Goal: Task Accomplishment & Management: Use online tool/utility

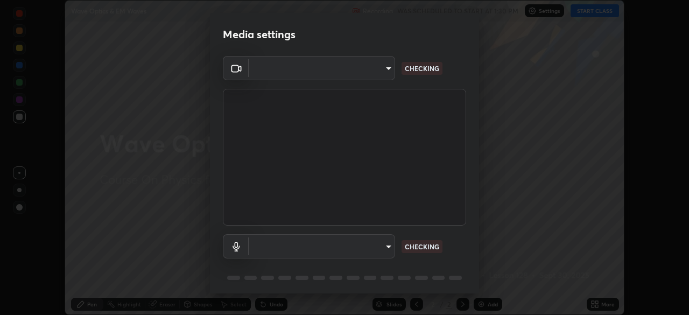
scroll to position [315, 689]
type input "b04d3f4aab0507a607fcb058103082b40897ea5b56942dd6fa8112f95d025699"
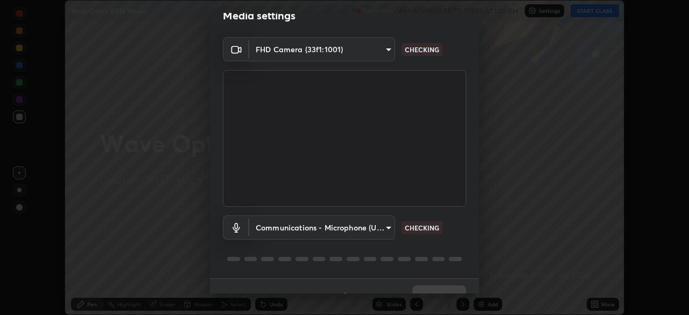
scroll to position [38, 0]
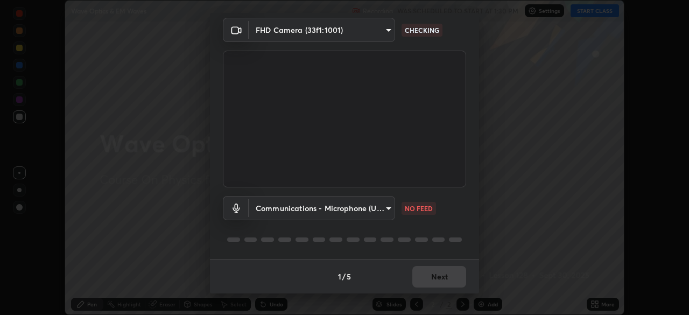
click at [378, 209] on body "Erase all Wave Optics & EM Waves Recording WAS SCHEDULED TO START AT 1:30 PM Se…" at bounding box center [344, 157] width 689 height 315
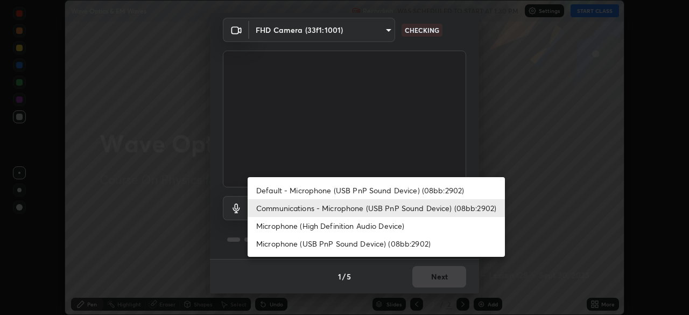
click at [376, 229] on li "Microphone (High Definition Audio Device)" at bounding box center [376, 226] width 257 height 18
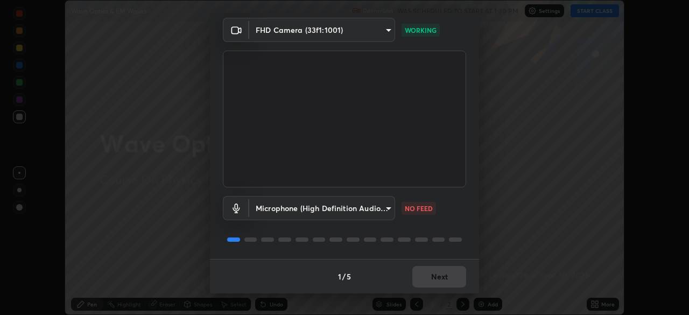
click at [377, 210] on body "Erase all Wave Optics & EM Waves Recording WAS SCHEDULED TO START AT 1:30 PM Se…" at bounding box center [344, 157] width 689 height 315
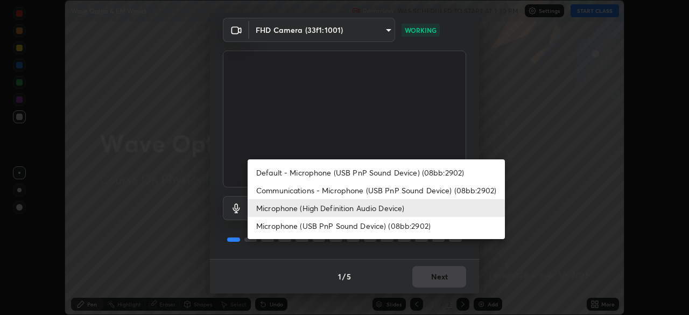
click at [380, 190] on li "Communications - Microphone (USB PnP Sound Device) (08bb:2902)" at bounding box center [376, 190] width 257 height 18
type input "communications"
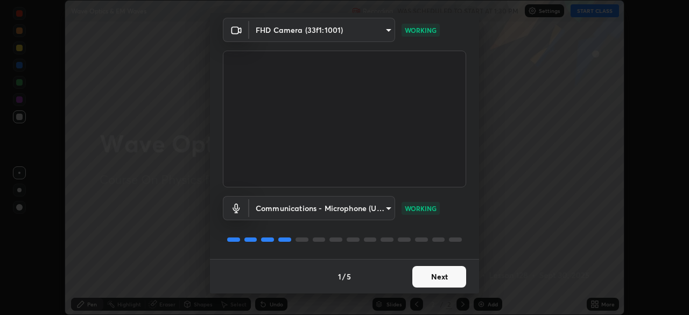
click at [436, 274] on button "Next" at bounding box center [439, 277] width 54 height 22
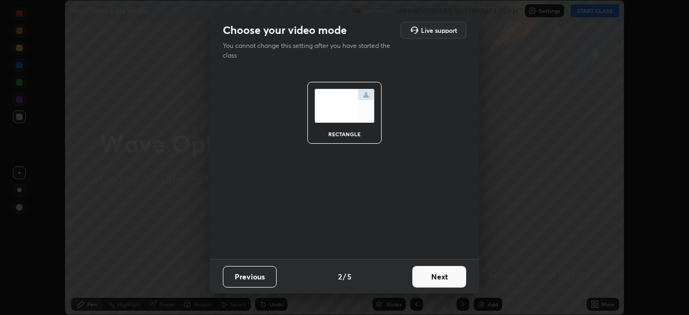
scroll to position [0, 0]
click at [436, 279] on button "Next" at bounding box center [439, 277] width 54 height 22
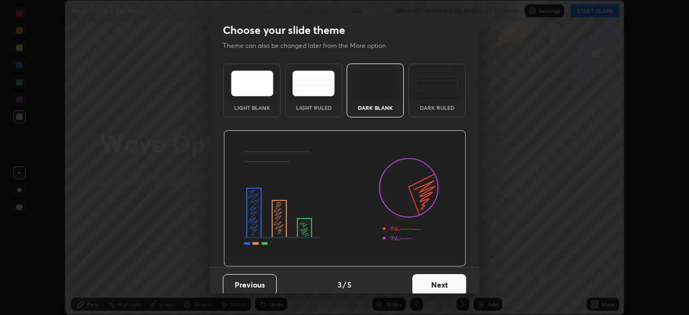
click at [439, 279] on button "Next" at bounding box center [439, 285] width 54 height 22
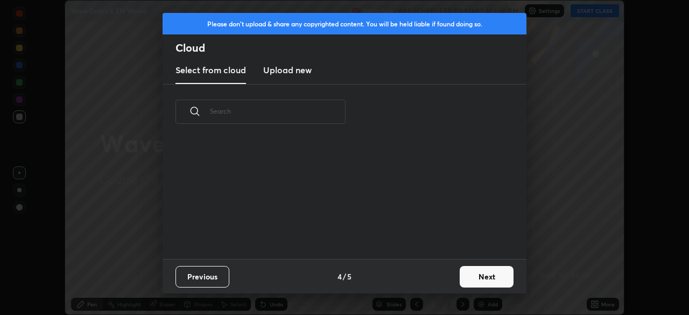
click at [465, 276] on button "Next" at bounding box center [487, 277] width 54 height 22
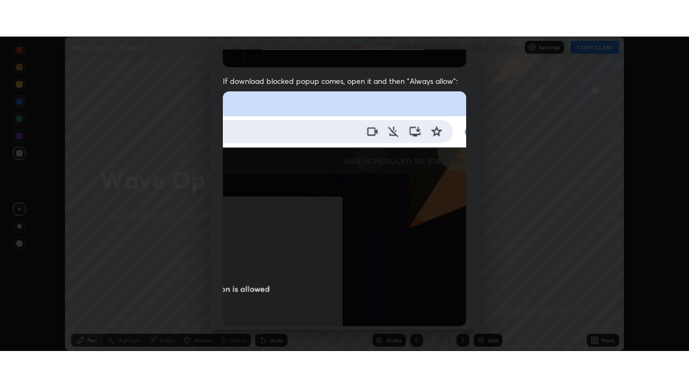
scroll to position [258, 0]
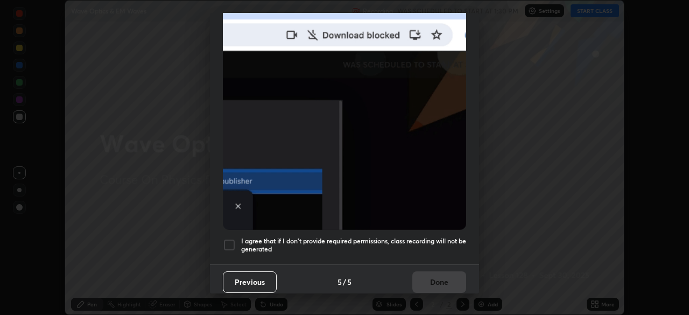
click at [436, 253] on div "Allow "Download multiple files" if prompted: If download blocked popup comes, o…" at bounding box center [344, 37] width 269 height 453
click at [448, 281] on div "Previous 5 / 5 Done" at bounding box center [344, 281] width 269 height 34
click at [448, 237] on h5 "I agree that if I don't provide required permissions, class recording will not …" at bounding box center [353, 245] width 225 height 17
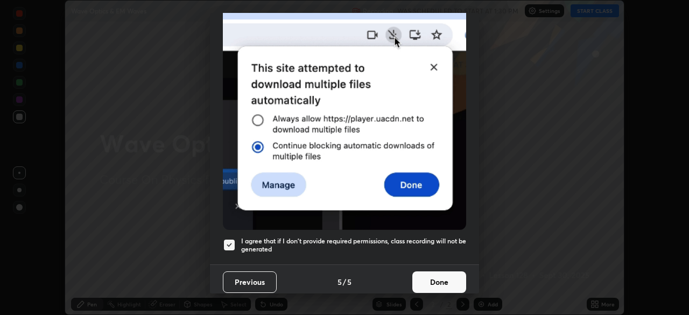
click at [448, 274] on button "Done" at bounding box center [439, 282] width 54 height 22
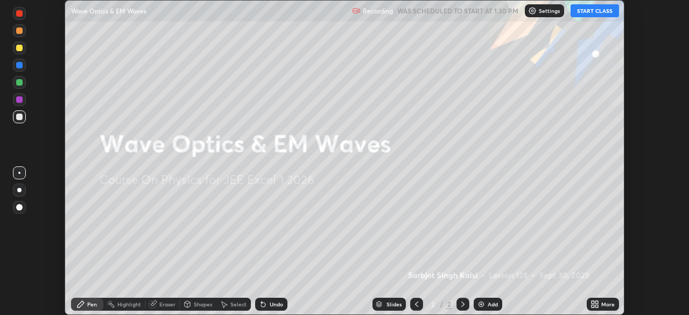
click at [605, 303] on div "More" at bounding box center [607, 303] width 13 height 5
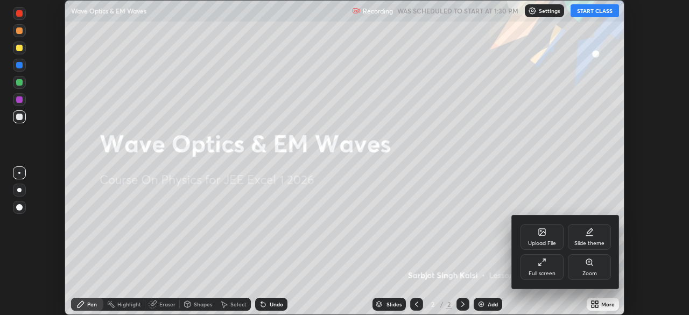
click at [546, 267] on div "Full screen" at bounding box center [541, 267] width 43 height 26
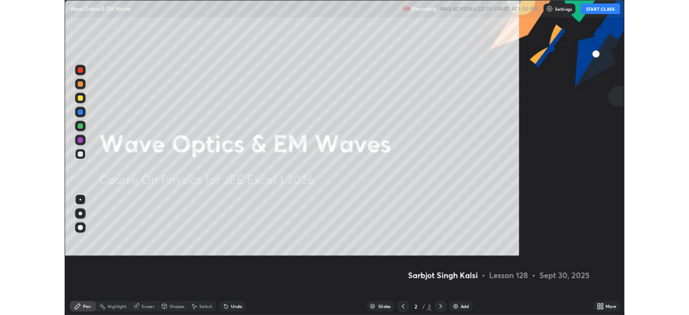
scroll to position [387, 689]
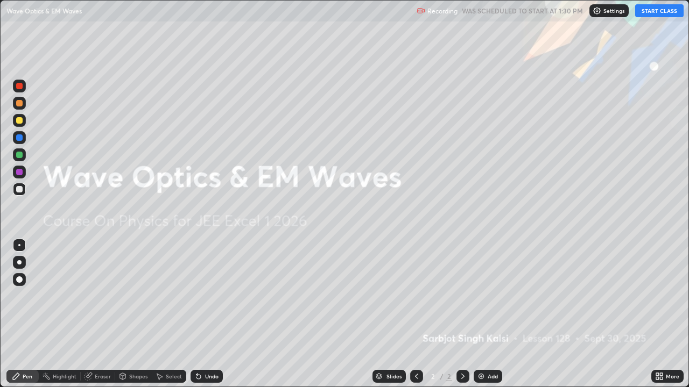
click at [650, 10] on button "START CLASS" at bounding box center [659, 10] width 48 height 13
click at [500, 314] on div "Add" at bounding box center [488, 376] width 29 height 13
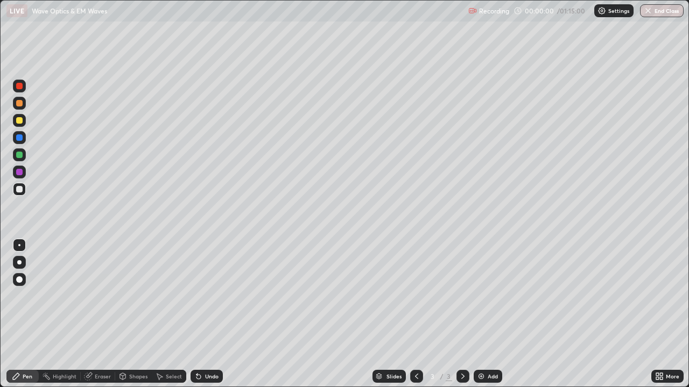
click at [25, 114] on div at bounding box center [19, 120] width 13 height 17
click at [20, 261] on div at bounding box center [19, 262] width 4 height 4
click at [415, 314] on icon at bounding box center [416, 376] width 9 height 9
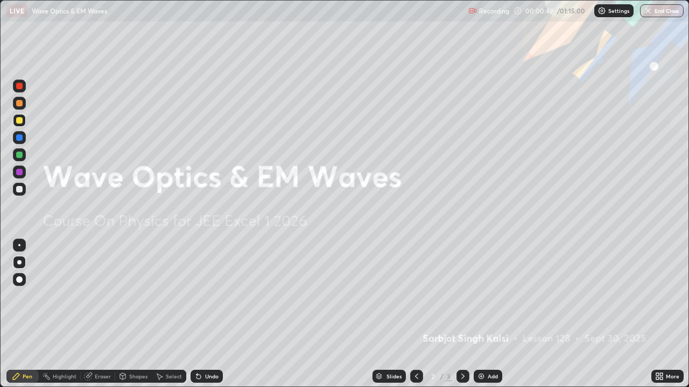
click at [491, 314] on div "Add" at bounding box center [493, 376] width 10 height 5
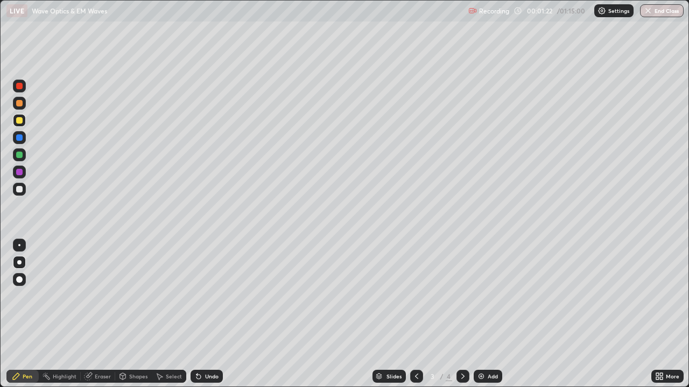
click at [20, 189] on div at bounding box center [19, 189] width 6 height 6
click at [488, 314] on div "Add" at bounding box center [493, 376] width 10 height 5
click at [22, 119] on div at bounding box center [19, 120] width 6 height 6
click at [217, 314] on div "Undo" at bounding box center [206, 376] width 32 height 13
click at [215, 314] on div "Undo" at bounding box center [211, 376] width 13 height 5
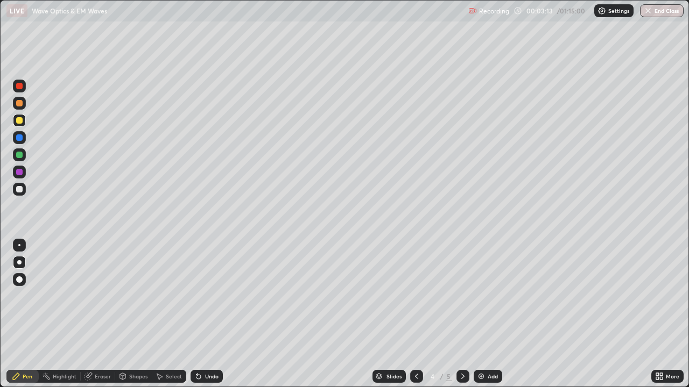
click at [23, 193] on div at bounding box center [19, 189] width 13 height 13
click at [19, 245] on div at bounding box center [19, 245] width 2 height 2
click at [134, 314] on div "Shapes" at bounding box center [133, 376] width 37 height 13
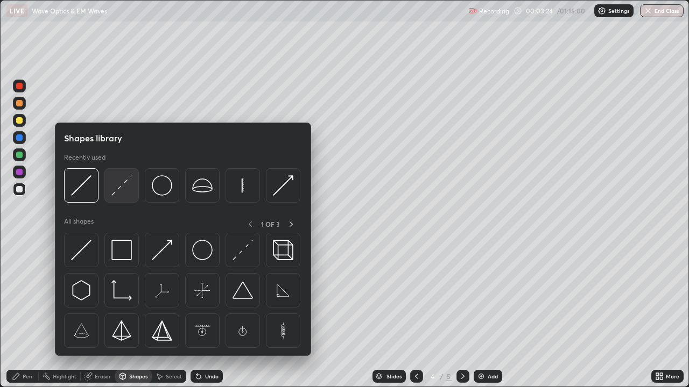
click at [131, 198] on div at bounding box center [121, 185] width 34 height 34
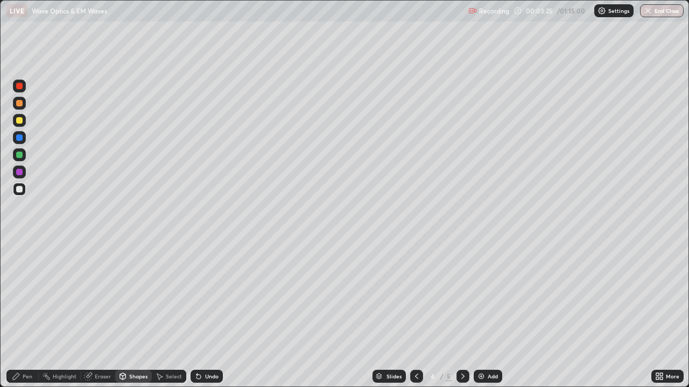
click at [20, 177] on div at bounding box center [19, 172] width 13 height 13
click at [31, 314] on div "Pen" at bounding box center [28, 376] width 10 height 5
click at [20, 194] on div at bounding box center [19, 189] width 13 height 13
click at [22, 121] on div at bounding box center [19, 120] width 6 height 6
click at [216, 314] on div "Undo" at bounding box center [211, 376] width 13 height 5
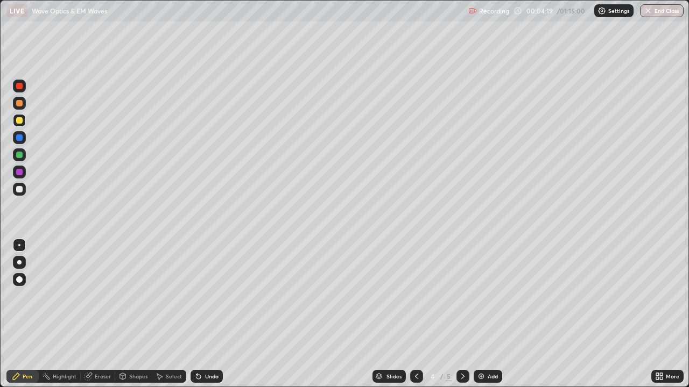
click at [20, 103] on div at bounding box center [19, 103] width 6 height 6
click at [126, 314] on icon at bounding box center [122, 376] width 9 height 9
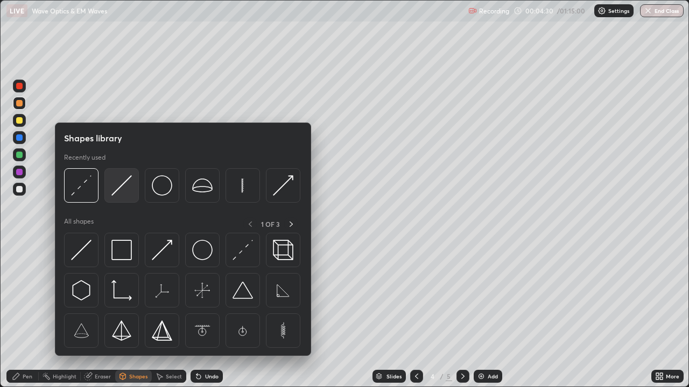
click at [118, 194] on img at bounding box center [121, 185] width 20 height 20
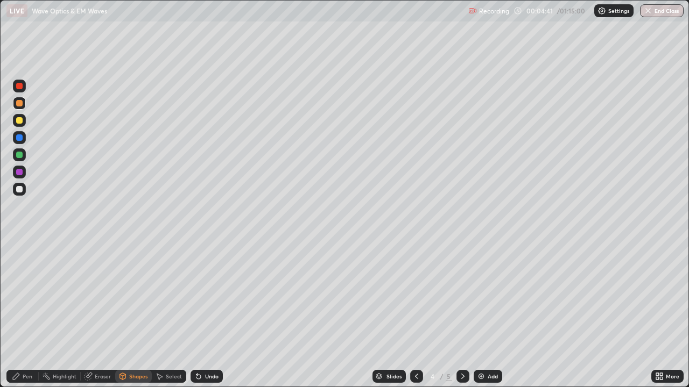
click at [27, 314] on div "Pen" at bounding box center [28, 376] width 10 height 5
click at [21, 190] on div at bounding box center [19, 189] width 6 height 6
click at [200, 314] on div "Undo" at bounding box center [206, 376] width 32 height 13
click at [21, 174] on div at bounding box center [19, 172] width 6 height 6
click at [21, 158] on div at bounding box center [19, 155] width 6 height 6
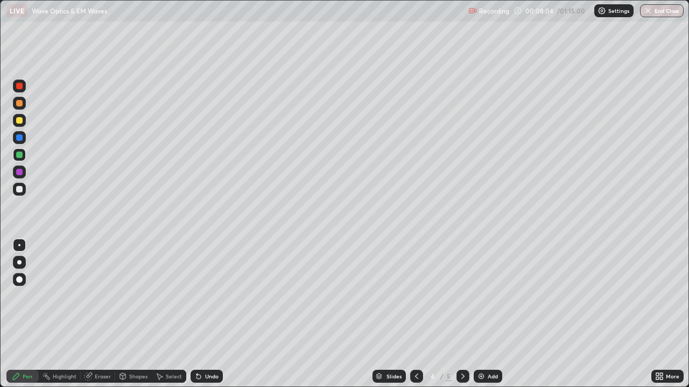
click at [22, 154] on div at bounding box center [19, 155] width 6 height 6
click at [657, 314] on icon at bounding box center [657, 378] width 3 height 3
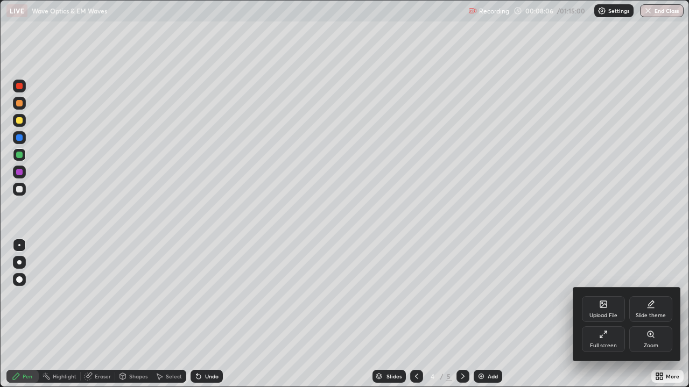
click at [642, 227] on div at bounding box center [344, 193] width 689 height 387
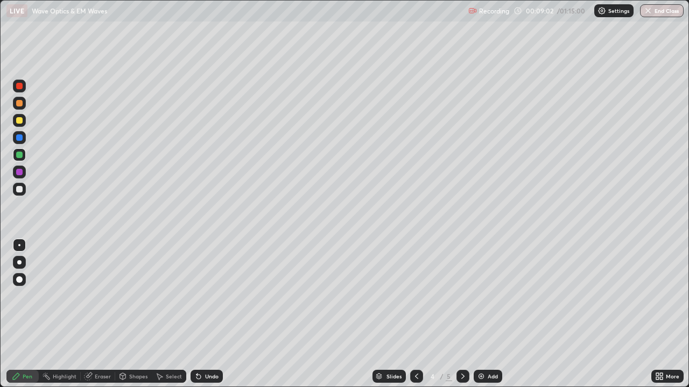
click at [22, 121] on div at bounding box center [19, 120] width 6 height 6
click at [20, 140] on div at bounding box center [19, 138] width 6 height 6
click at [212, 314] on div "Undo" at bounding box center [206, 376] width 32 height 13
click at [211, 314] on div "Undo" at bounding box center [211, 376] width 13 height 5
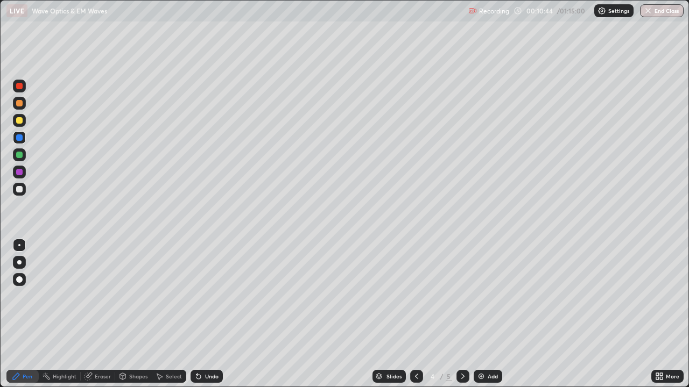
click at [210, 314] on div "Undo" at bounding box center [211, 376] width 13 height 5
click at [209, 314] on div "Undo" at bounding box center [211, 376] width 13 height 5
click at [210, 314] on div "Undo" at bounding box center [211, 376] width 13 height 5
click at [209, 314] on div "Undo" at bounding box center [211, 376] width 13 height 5
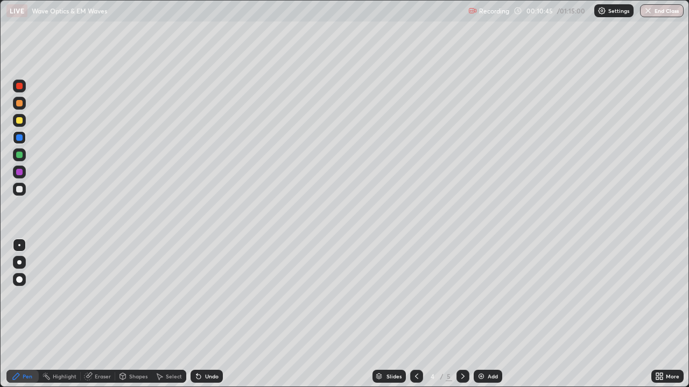
click at [209, 314] on div "Undo" at bounding box center [211, 376] width 13 height 5
click at [211, 314] on div "Undo" at bounding box center [211, 376] width 13 height 5
click at [103, 314] on div "Eraser" at bounding box center [103, 376] width 16 height 5
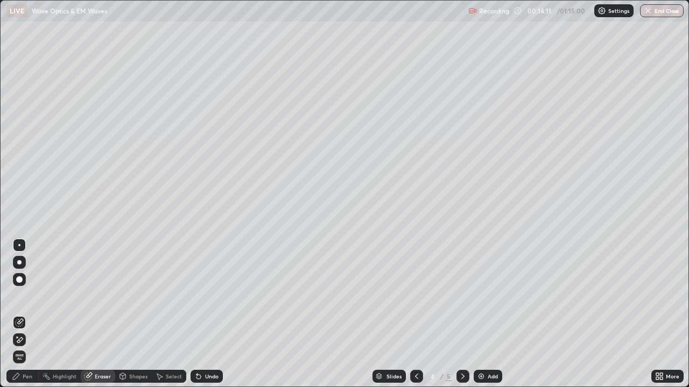
click at [29, 314] on div "Pen" at bounding box center [28, 376] width 10 height 5
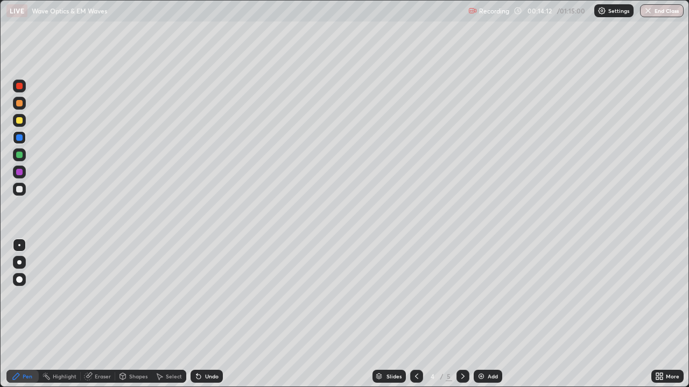
click at [22, 154] on div at bounding box center [19, 155] width 6 height 6
click at [20, 190] on div at bounding box center [19, 189] width 6 height 6
click at [19, 157] on div at bounding box center [19, 155] width 6 height 6
click at [108, 314] on div "Eraser" at bounding box center [103, 376] width 16 height 5
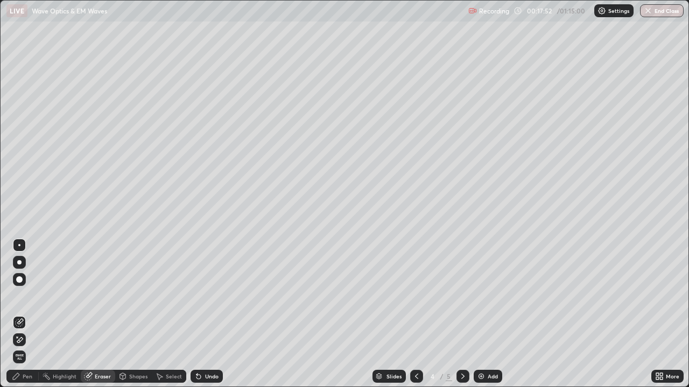
click at [21, 314] on icon at bounding box center [19, 340] width 9 height 9
click at [465, 314] on icon at bounding box center [462, 376] width 9 height 9
click at [32, 314] on div "Pen" at bounding box center [22, 376] width 32 height 13
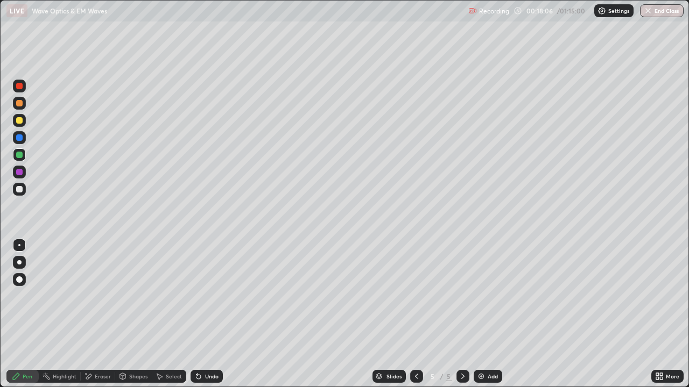
click at [20, 119] on div at bounding box center [19, 120] width 6 height 6
click at [22, 192] on div at bounding box center [19, 189] width 6 height 6
click at [19, 245] on div at bounding box center [19, 245] width 2 height 2
click at [214, 314] on div "Undo" at bounding box center [211, 376] width 13 height 5
click at [22, 139] on div at bounding box center [19, 138] width 6 height 6
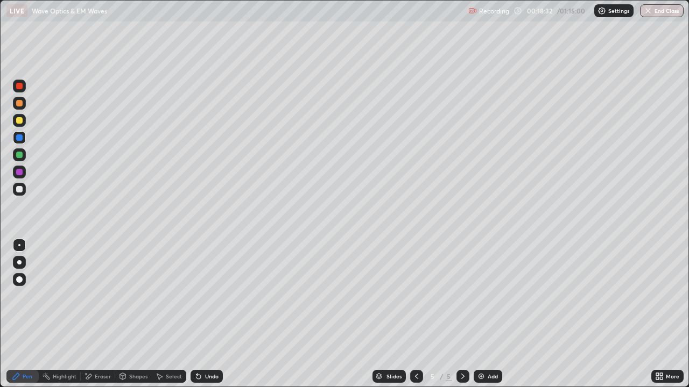
click at [22, 122] on div at bounding box center [19, 120] width 6 height 6
click at [18, 173] on div at bounding box center [19, 172] width 6 height 6
click at [217, 314] on div "Undo" at bounding box center [206, 376] width 32 height 13
click at [20, 158] on div at bounding box center [19, 155] width 6 height 6
click at [18, 188] on div at bounding box center [19, 189] width 6 height 6
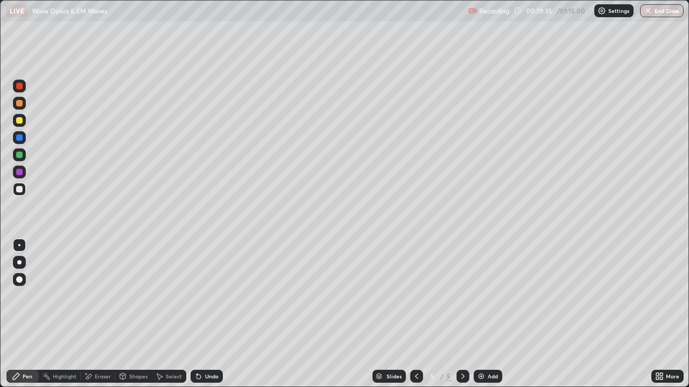
click at [201, 314] on div "Undo" at bounding box center [206, 376] width 32 height 13
click at [204, 314] on div "Undo" at bounding box center [206, 376] width 32 height 13
click at [489, 314] on div "Add" at bounding box center [493, 376] width 10 height 5
click at [25, 116] on div at bounding box center [19, 120] width 13 height 13
click at [25, 262] on div at bounding box center [19, 262] width 13 height 13
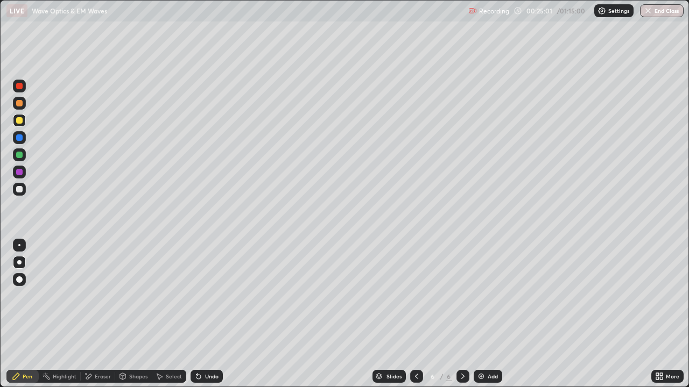
click at [201, 314] on div "Undo" at bounding box center [206, 376] width 32 height 13
click at [20, 246] on div at bounding box center [19, 245] width 2 height 2
click at [16, 188] on div at bounding box center [19, 189] width 6 height 6
click at [18, 171] on div at bounding box center [19, 172] width 6 height 6
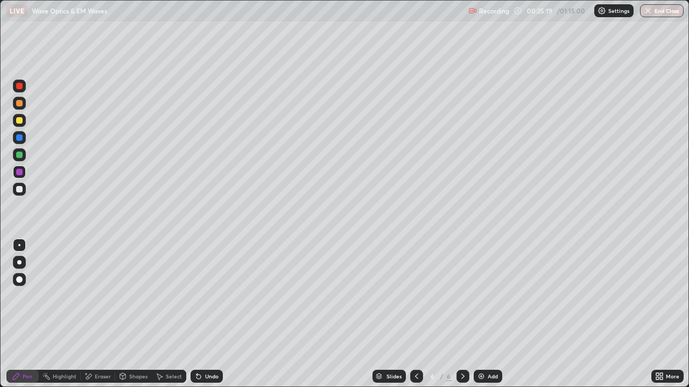
click at [138, 314] on div "Shapes" at bounding box center [138, 376] width 18 height 5
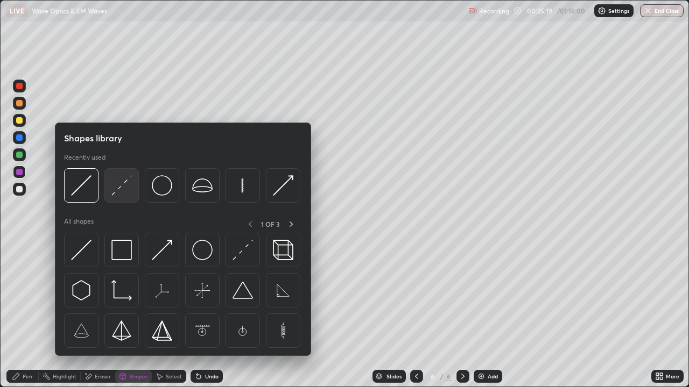
click at [125, 192] on img at bounding box center [121, 185] width 20 height 20
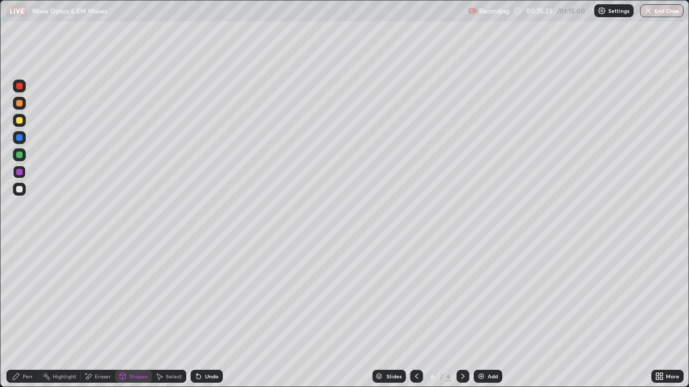
click at [19, 190] on div at bounding box center [19, 189] width 6 height 6
click at [205, 314] on div "Undo" at bounding box center [211, 376] width 13 height 5
click at [128, 314] on div "Shapes" at bounding box center [133, 376] width 37 height 13
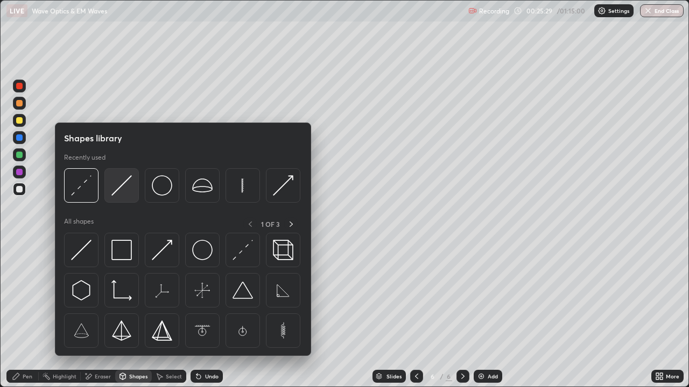
click at [126, 194] on img at bounding box center [121, 185] width 20 height 20
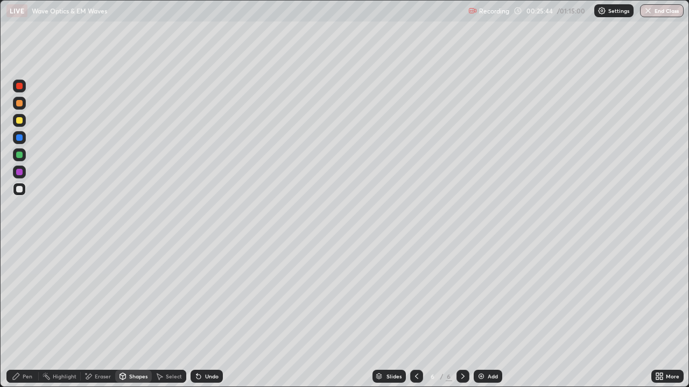
click at [27, 314] on div "Pen" at bounding box center [28, 376] width 10 height 5
click at [19, 156] on div at bounding box center [19, 155] width 6 height 6
click at [137, 314] on div "Shapes" at bounding box center [138, 376] width 18 height 5
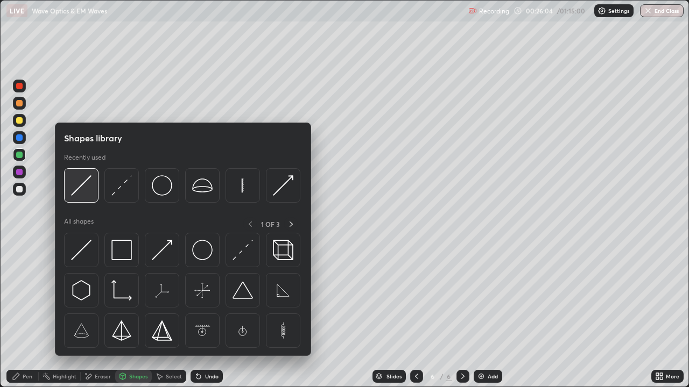
click at [85, 196] on div at bounding box center [81, 185] width 34 height 34
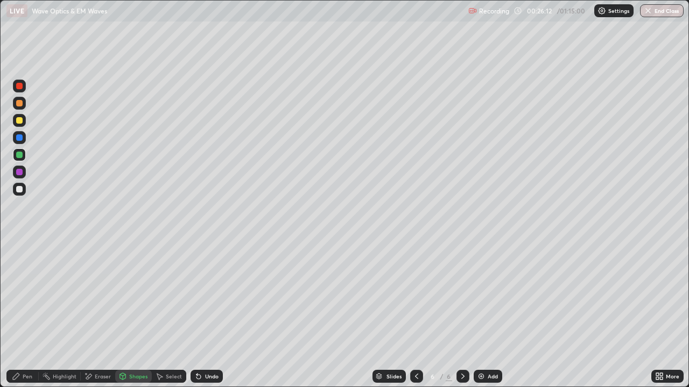
click at [32, 314] on div "Pen" at bounding box center [28, 376] width 10 height 5
click at [20, 119] on div at bounding box center [19, 120] width 6 height 6
click at [25, 194] on div at bounding box center [19, 189] width 13 height 17
click at [91, 314] on icon at bounding box center [88, 376] width 9 height 9
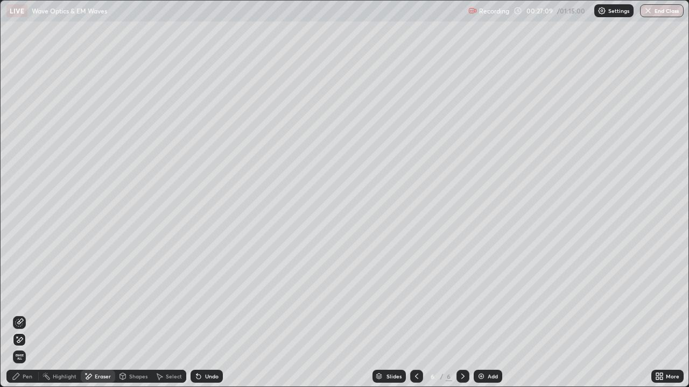
click at [26, 314] on div "Pen" at bounding box center [28, 376] width 10 height 5
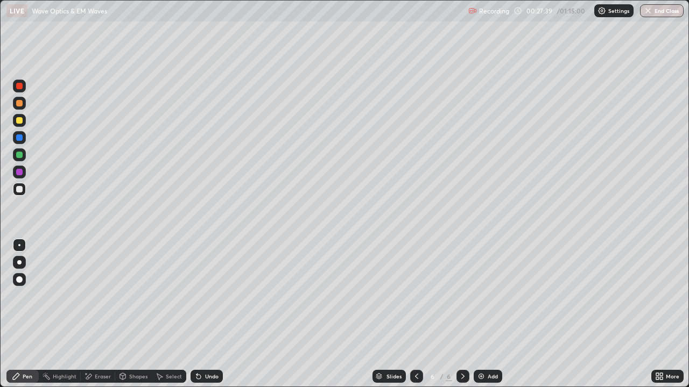
click at [18, 154] on div at bounding box center [19, 155] width 6 height 6
click at [18, 192] on div at bounding box center [19, 189] width 6 height 6
click at [21, 122] on div at bounding box center [19, 120] width 6 height 6
click at [90, 314] on icon at bounding box center [88, 376] width 9 height 9
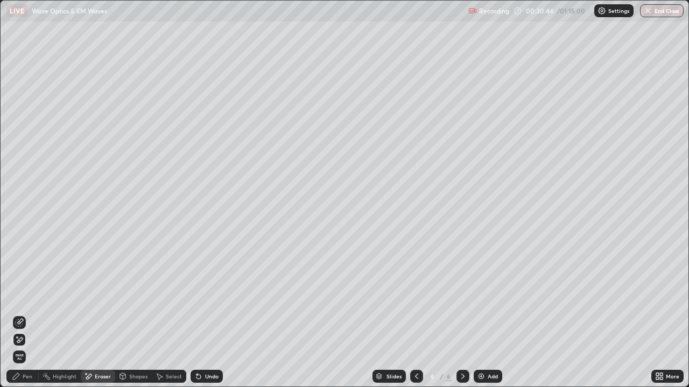
click at [19, 314] on icon at bounding box center [16, 376] width 9 height 9
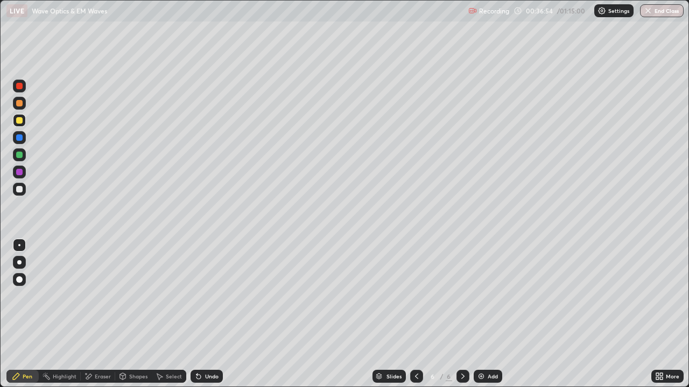
click at [489, 314] on div "Add" at bounding box center [493, 376] width 10 height 5
click at [24, 189] on div at bounding box center [19, 189] width 13 height 13
click at [22, 157] on div at bounding box center [19, 155] width 6 height 6
click at [217, 314] on div "Undo" at bounding box center [206, 376] width 32 height 13
click at [19, 140] on div at bounding box center [19, 138] width 6 height 6
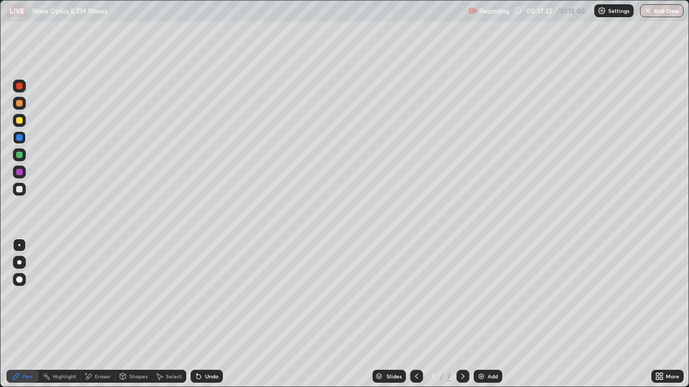
click at [211, 314] on div "Undo" at bounding box center [211, 376] width 13 height 5
click at [213, 314] on div "Undo" at bounding box center [211, 376] width 13 height 5
click at [214, 314] on div "Undo" at bounding box center [206, 376] width 32 height 13
click at [220, 314] on div "Undo" at bounding box center [206, 376] width 32 height 13
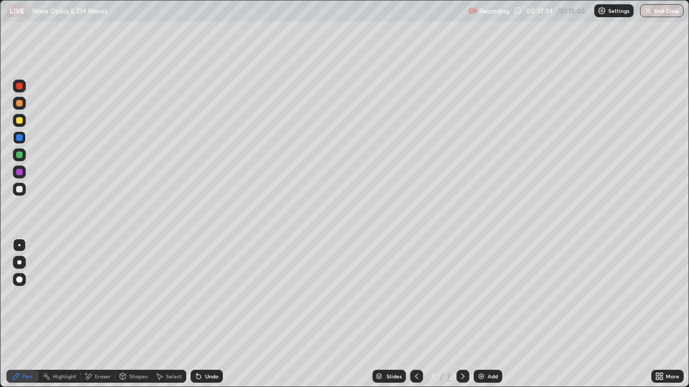
click at [25, 124] on div at bounding box center [19, 120] width 13 height 13
click at [17, 99] on div at bounding box center [19, 103] width 13 height 13
click at [18, 173] on div at bounding box center [19, 172] width 6 height 6
click at [19, 101] on div at bounding box center [19, 103] width 6 height 6
click at [17, 155] on div at bounding box center [19, 155] width 6 height 6
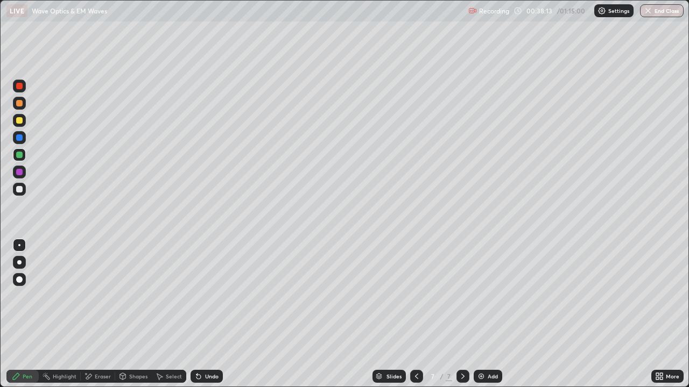
click at [15, 138] on div at bounding box center [19, 137] width 13 height 13
click at [484, 314] on img at bounding box center [481, 376] width 9 height 9
click at [19, 119] on div at bounding box center [19, 120] width 6 height 6
click at [19, 263] on div at bounding box center [19, 262] width 4 height 4
click at [19, 192] on div at bounding box center [19, 189] width 6 height 6
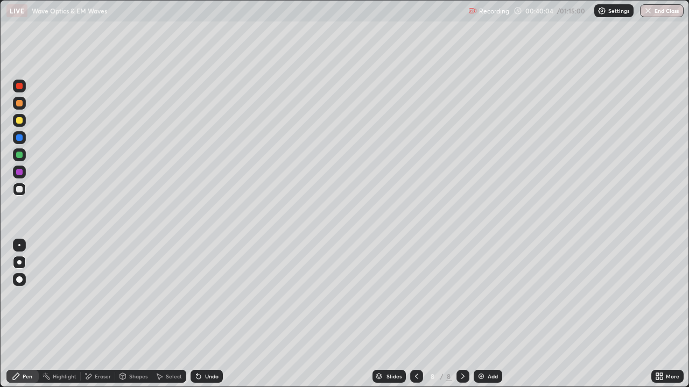
click at [212, 314] on div "Undo" at bounding box center [206, 376] width 32 height 13
click at [210, 314] on div "Undo" at bounding box center [206, 376] width 32 height 13
click at [21, 195] on div at bounding box center [19, 189] width 13 height 13
click at [19, 245] on div at bounding box center [19, 245] width 2 height 2
click at [142, 314] on div "Shapes" at bounding box center [138, 376] width 18 height 5
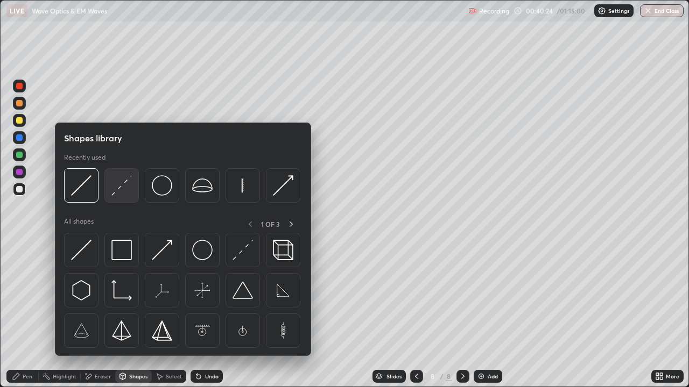
click at [121, 193] on img at bounding box center [121, 185] width 20 height 20
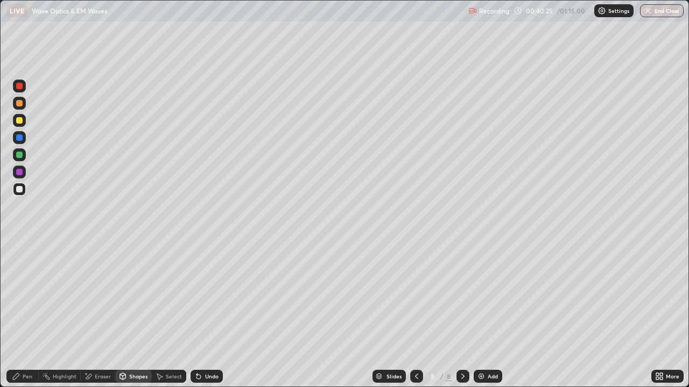
click at [17, 173] on div at bounding box center [19, 172] width 6 height 6
click at [36, 314] on div "Pen" at bounding box center [22, 376] width 32 height 13
click at [18, 195] on div at bounding box center [19, 189] width 13 height 13
click at [17, 157] on div at bounding box center [19, 155] width 6 height 6
click at [20, 173] on div at bounding box center [19, 172] width 6 height 6
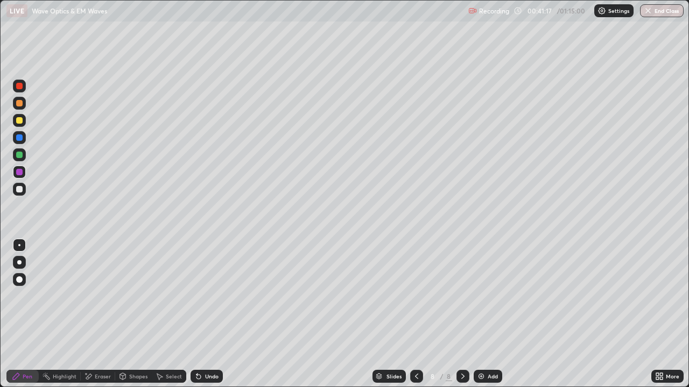
click at [16, 118] on div at bounding box center [19, 120] width 6 height 6
click at [197, 314] on icon at bounding box center [198, 377] width 4 height 4
click at [18, 154] on div at bounding box center [19, 155] width 6 height 6
click at [477, 314] on img at bounding box center [481, 376] width 9 height 9
click at [20, 189] on div at bounding box center [19, 189] width 6 height 6
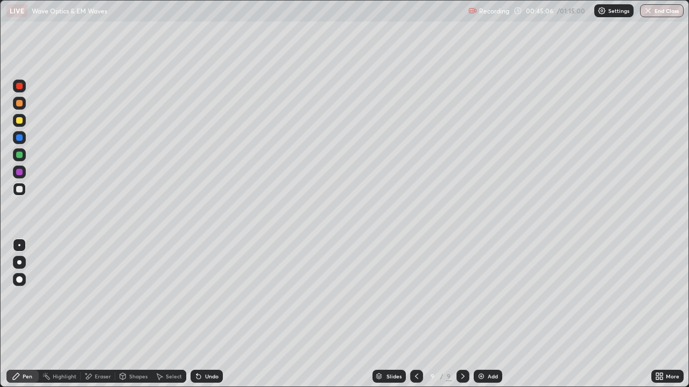
click at [20, 264] on div at bounding box center [19, 262] width 4 height 4
click at [18, 190] on div at bounding box center [19, 189] width 6 height 6
click at [19, 245] on div at bounding box center [19, 245] width 2 height 2
click at [211, 314] on div "Undo" at bounding box center [206, 376] width 32 height 13
click at [22, 175] on div at bounding box center [19, 172] width 13 height 13
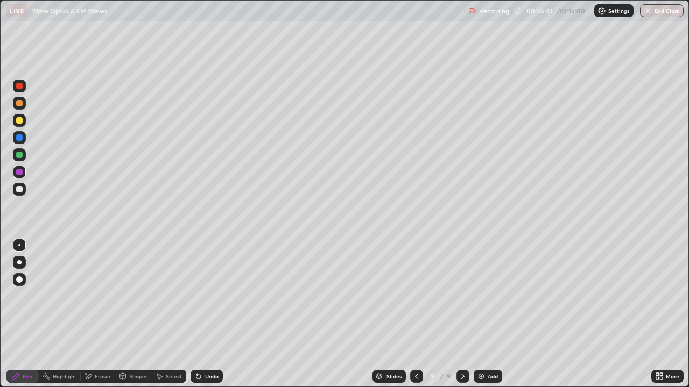
click at [20, 157] on div at bounding box center [19, 155] width 6 height 6
click at [18, 123] on div at bounding box center [19, 120] width 6 height 6
click at [18, 195] on div at bounding box center [19, 189] width 13 height 13
click at [22, 122] on div at bounding box center [19, 120] width 6 height 6
click at [133, 314] on div "Shapes" at bounding box center [138, 376] width 18 height 5
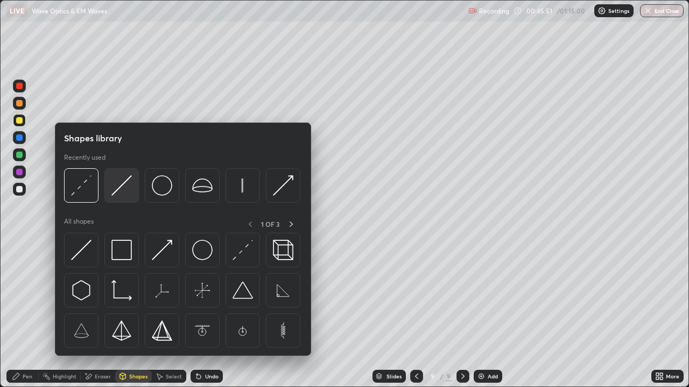
click at [127, 197] on div at bounding box center [121, 185] width 34 height 34
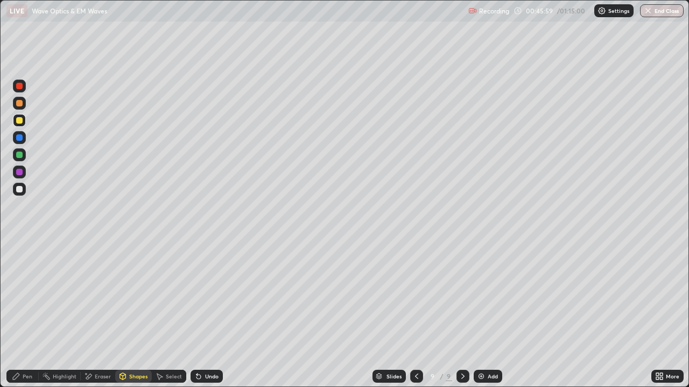
click at [27, 314] on div "Pen" at bounding box center [28, 376] width 10 height 5
click at [20, 103] on div at bounding box center [19, 103] width 6 height 6
click at [208, 314] on div "Undo" at bounding box center [211, 376] width 13 height 5
click at [138, 314] on div "Shapes" at bounding box center [138, 376] width 18 height 5
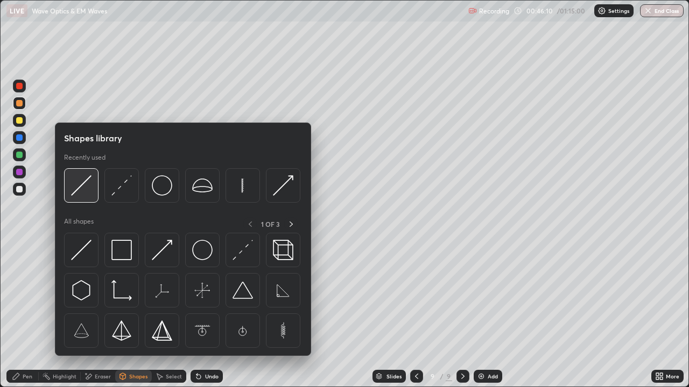
click at [90, 197] on div at bounding box center [81, 185] width 34 height 34
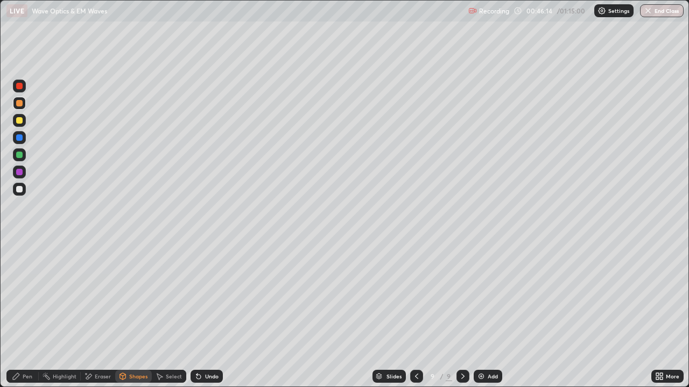
click at [35, 314] on div "Pen" at bounding box center [22, 376] width 32 height 13
click at [19, 190] on div at bounding box center [19, 189] width 6 height 6
click at [17, 103] on div at bounding box center [19, 103] width 6 height 6
click at [18, 192] on div at bounding box center [19, 189] width 6 height 6
click at [20, 122] on div at bounding box center [19, 120] width 6 height 6
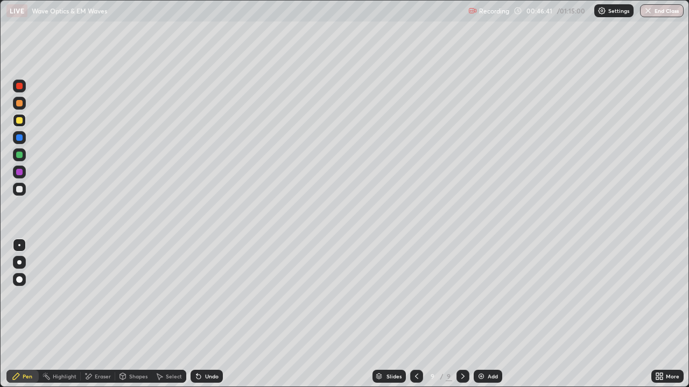
click at [87, 314] on icon at bounding box center [88, 376] width 9 height 9
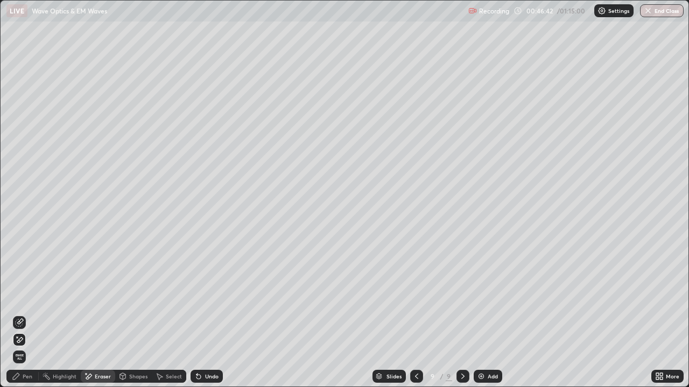
click at [87, 314] on icon at bounding box center [88, 376] width 9 height 9
click at [89, 314] on icon at bounding box center [89, 376] width 6 height 5
click at [88, 314] on icon at bounding box center [89, 376] width 6 height 5
click at [86, 314] on div "Eraser" at bounding box center [98, 376] width 34 height 13
click at [203, 314] on div "Undo" at bounding box center [206, 376] width 32 height 13
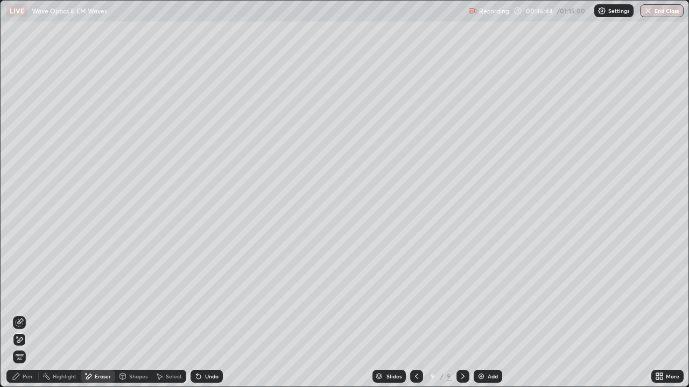
click at [205, 314] on div "Undo" at bounding box center [211, 376] width 13 height 5
click at [201, 314] on div "Undo" at bounding box center [206, 376] width 32 height 13
click at [207, 314] on div "Undo" at bounding box center [211, 376] width 13 height 5
click at [26, 314] on div "Pen" at bounding box center [28, 376] width 10 height 5
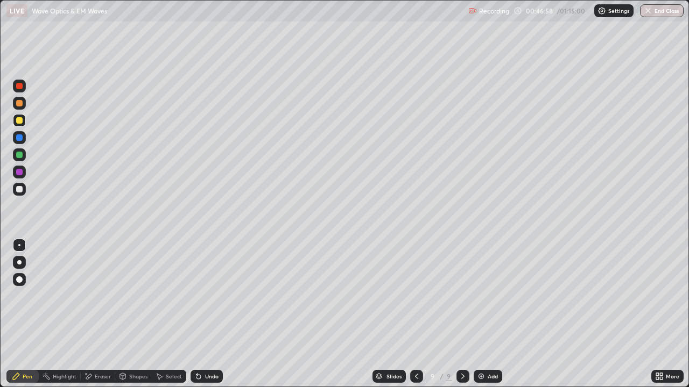
click at [19, 190] on div at bounding box center [19, 189] width 6 height 6
click at [205, 314] on div "Undo" at bounding box center [211, 376] width 13 height 5
click at [18, 156] on div at bounding box center [19, 155] width 6 height 6
click at [19, 190] on div at bounding box center [19, 189] width 6 height 6
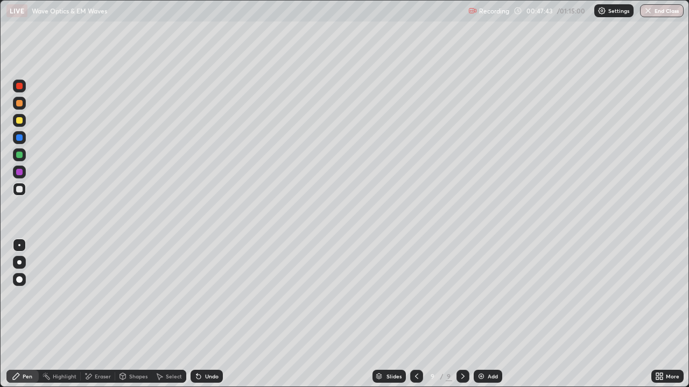
click at [18, 154] on div at bounding box center [19, 155] width 6 height 6
click at [20, 138] on div at bounding box center [19, 138] width 6 height 6
click at [20, 192] on div at bounding box center [19, 189] width 6 height 6
click at [16, 118] on div at bounding box center [19, 120] width 6 height 6
click at [22, 191] on div at bounding box center [19, 189] width 6 height 6
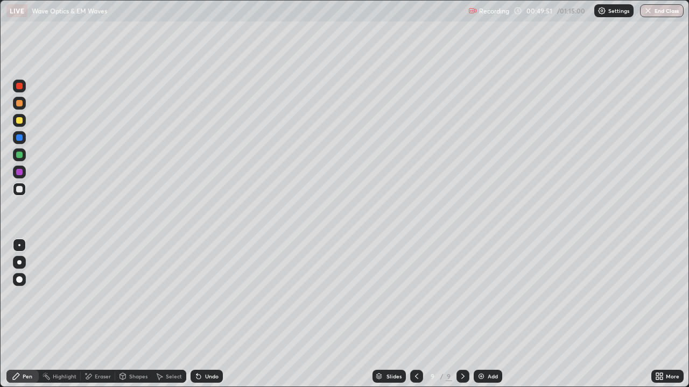
click at [196, 314] on icon at bounding box center [196, 374] width 1 height 1
click at [204, 314] on div "Undo" at bounding box center [206, 376] width 32 height 13
click at [19, 152] on div at bounding box center [19, 155] width 6 height 6
click at [16, 195] on div at bounding box center [19, 189] width 13 height 17
click at [182, 314] on div "Select" at bounding box center [169, 376] width 34 height 13
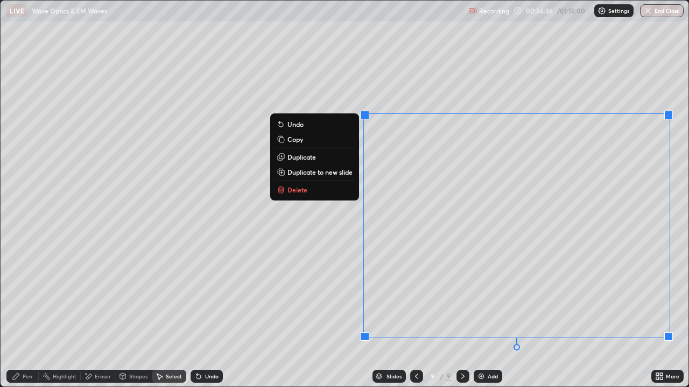
click at [347, 175] on p "Duplicate to new slide" at bounding box center [319, 172] width 65 height 9
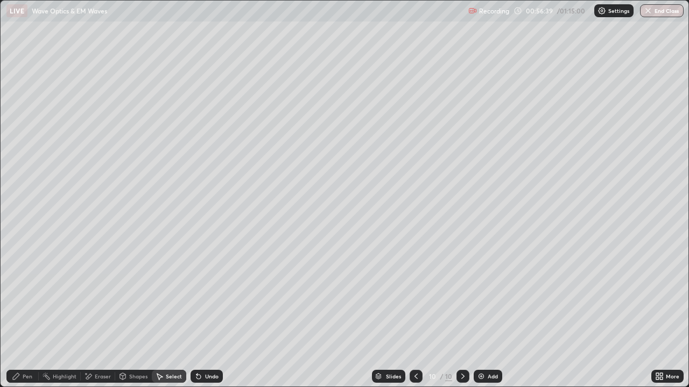
click at [27, 314] on div "Pen" at bounding box center [28, 376] width 10 height 5
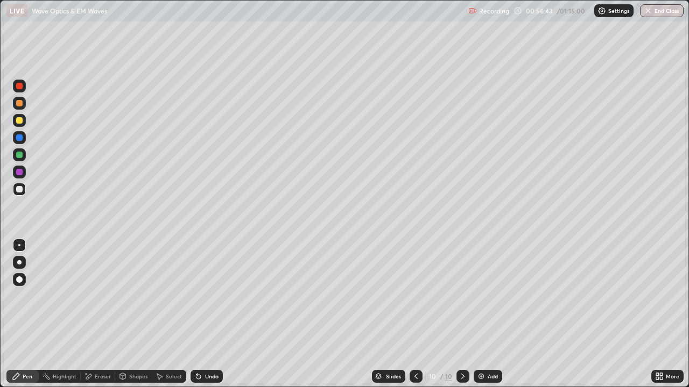
click at [22, 190] on div at bounding box center [19, 189] width 6 height 6
click at [19, 263] on div at bounding box center [19, 262] width 4 height 4
click at [660, 314] on icon at bounding box center [659, 376] width 9 height 9
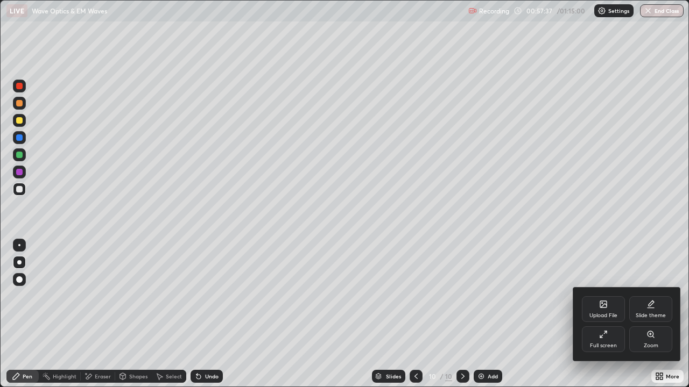
click at [605, 314] on div "Full screen" at bounding box center [603, 345] width 27 height 5
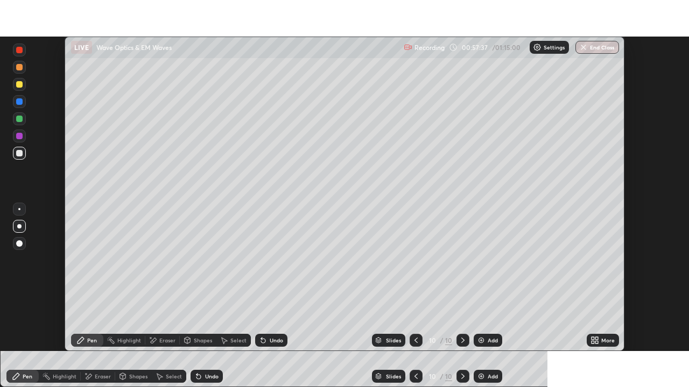
scroll to position [53497, 53123]
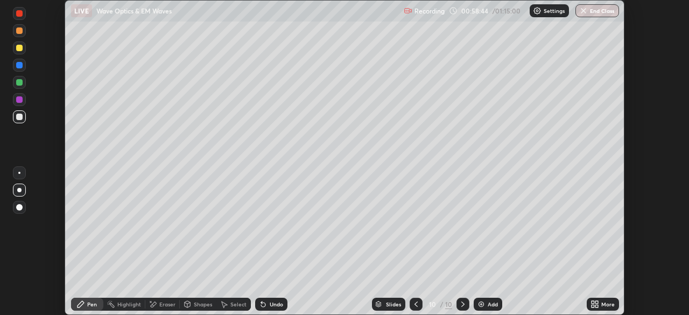
click at [608, 305] on div "More" at bounding box center [607, 303] width 13 height 5
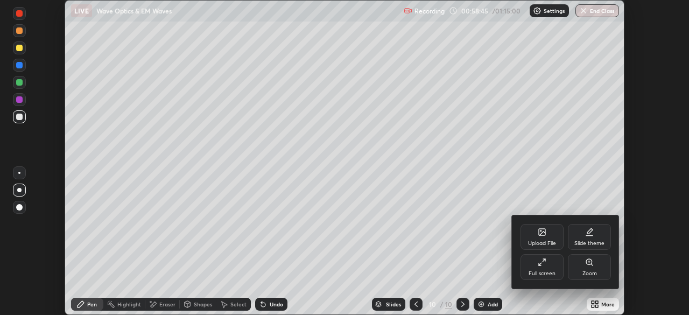
click at [553, 268] on div "Full screen" at bounding box center [541, 267] width 43 height 26
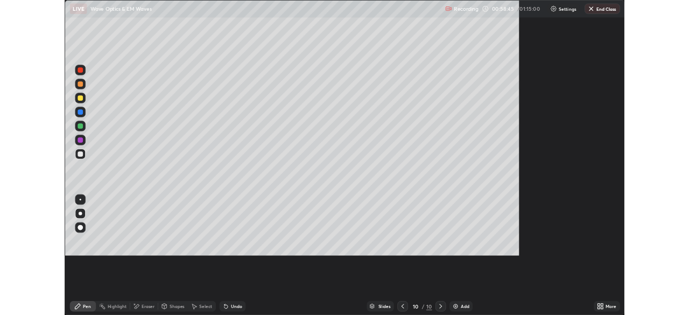
scroll to position [387, 689]
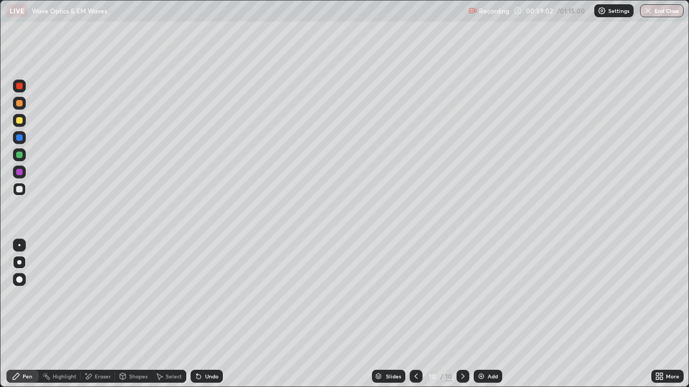
click at [22, 192] on div at bounding box center [19, 189] width 13 height 13
click at [19, 245] on div at bounding box center [19, 245] width 2 height 2
click at [203, 314] on div "Undo" at bounding box center [206, 376] width 32 height 13
click at [205, 314] on div "Undo" at bounding box center [211, 376] width 13 height 5
click at [210, 314] on div "Undo" at bounding box center [211, 376] width 13 height 5
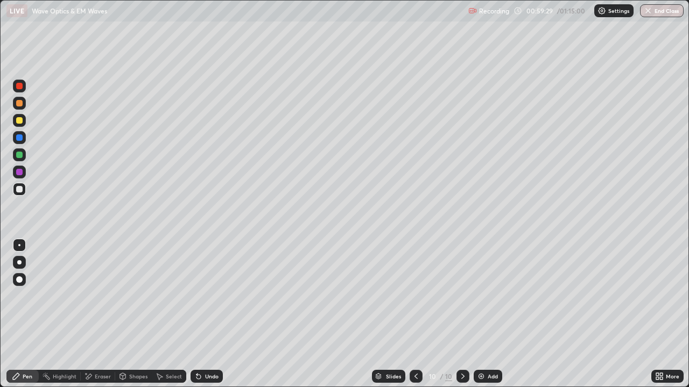
click at [19, 120] on div at bounding box center [19, 120] width 6 height 6
click at [202, 314] on div "Undo" at bounding box center [206, 376] width 32 height 13
click at [15, 173] on div at bounding box center [19, 172] width 13 height 13
click at [165, 314] on div "Select" at bounding box center [169, 376] width 34 height 13
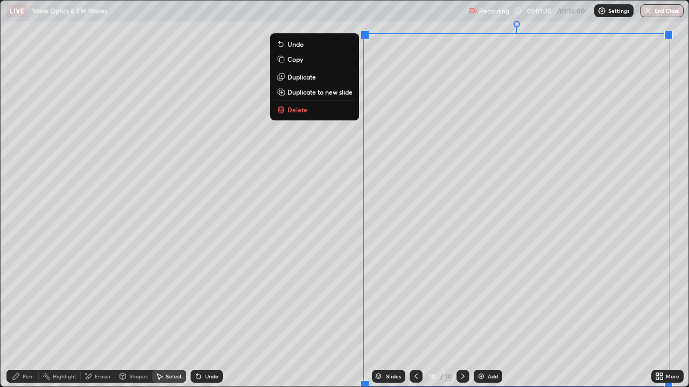
click at [310, 110] on button "Delete" at bounding box center [314, 109] width 80 height 13
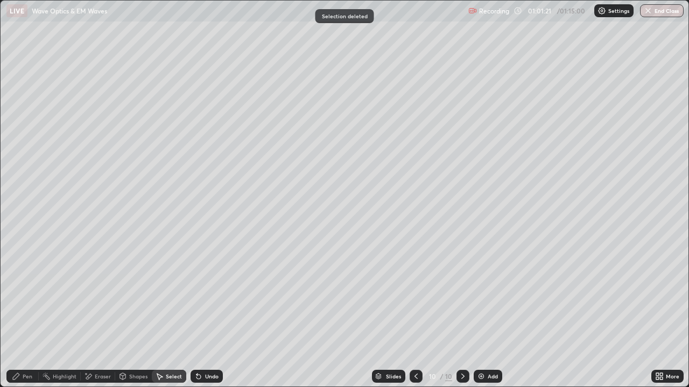
click at [32, 314] on div "Pen" at bounding box center [22, 376] width 32 height 13
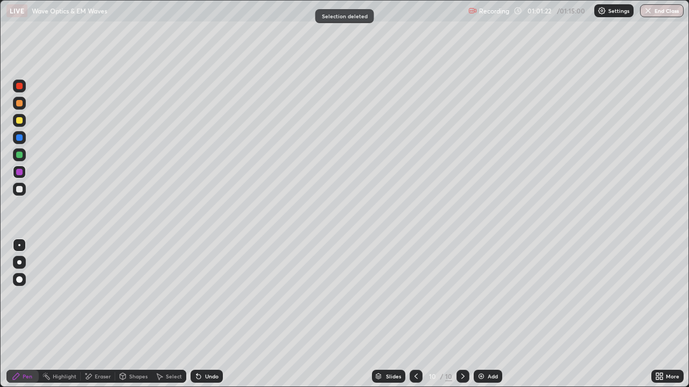
click at [19, 190] on div at bounding box center [19, 189] width 6 height 6
click at [24, 153] on div at bounding box center [19, 155] width 13 height 13
click at [20, 87] on div at bounding box center [19, 86] width 6 height 6
click at [205, 314] on div "Undo" at bounding box center [211, 376] width 13 height 5
click at [208, 314] on div "Undo" at bounding box center [211, 376] width 13 height 5
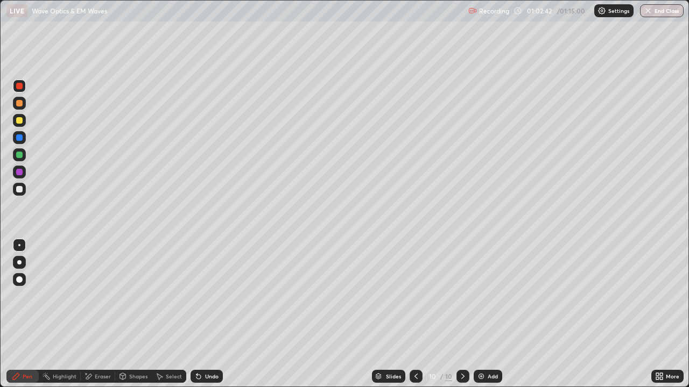
click at [22, 190] on div at bounding box center [19, 189] width 6 height 6
click at [20, 156] on div at bounding box center [19, 155] width 6 height 6
click at [19, 190] on div at bounding box center [19, 189] width 6 height 6
click at [210, 314] on div "Undo" at bounding box center [211, 376] width 13 height 5
click at [104, 314] on div "Eraser" at bounding box center [98, 376] width 34 height 13
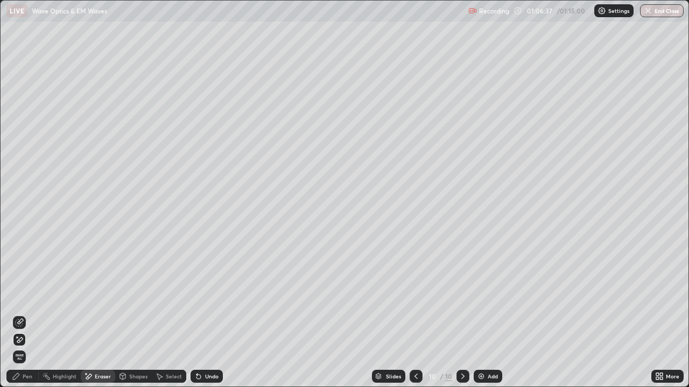
click at [28, 314] on div "Pen" at bounding box center [22, 376] width 32 height 13
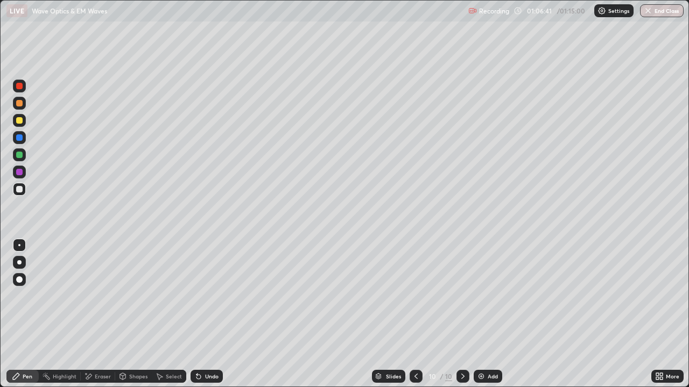
click at [20, 158] on div at bounding box center [19, 155] width 6 height 6
click at [103, 314] on div "Eraser" at bounding box center [98, 376] width 34 height 13
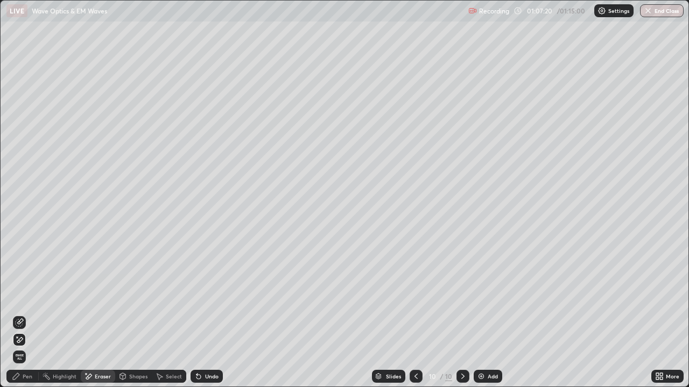
click at [19, 314] on icon at bounding box center [16, 376] width 6 height 6
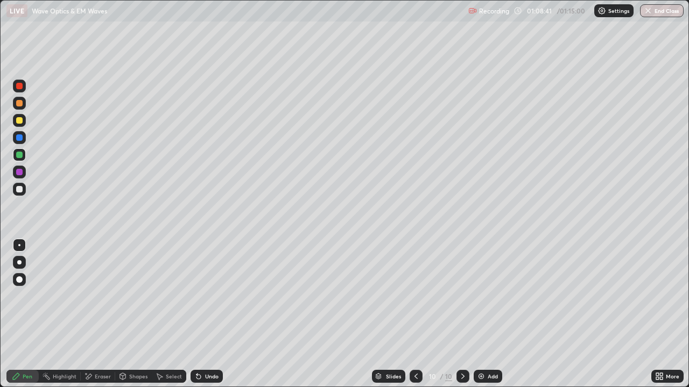
click at [16, 171] on div at bounding box center [19, 172] width 6 height 6
click at [18, 190] on div at bounding box center [19, 189] width 6 height 6
click at [197, 314] on icon at bounding box center [198, 377] width 4 height 4
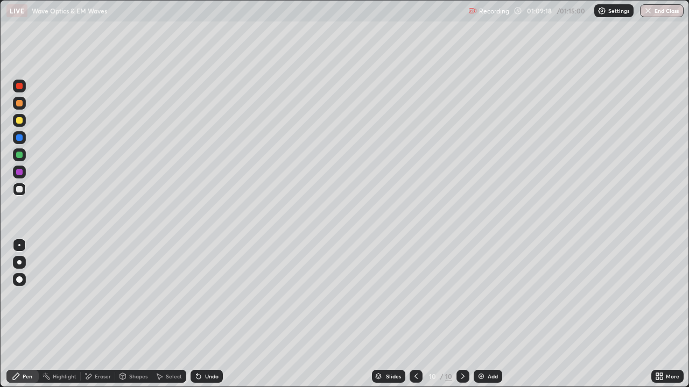
click at [197, 314] on icon at bounding box center [198, 377] width 4 height 4
click at [19, 173] on div at bounding box center [19, 172] width 6 height 6
click at [650, 5] on button "End Class" at bounding box center [662, 10] width 43 height 13
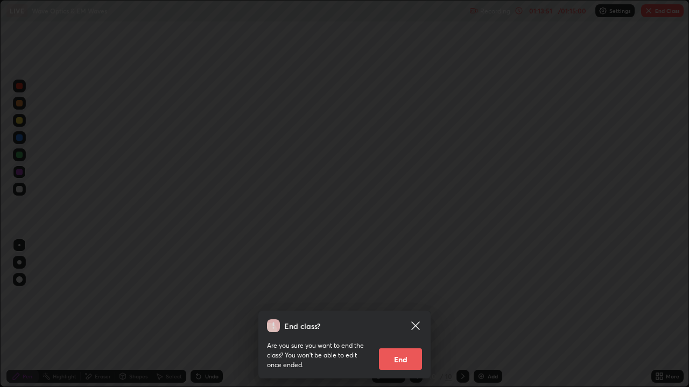
click at [415, 314] on icon at bounding box center [415, 326] width 13 height 13
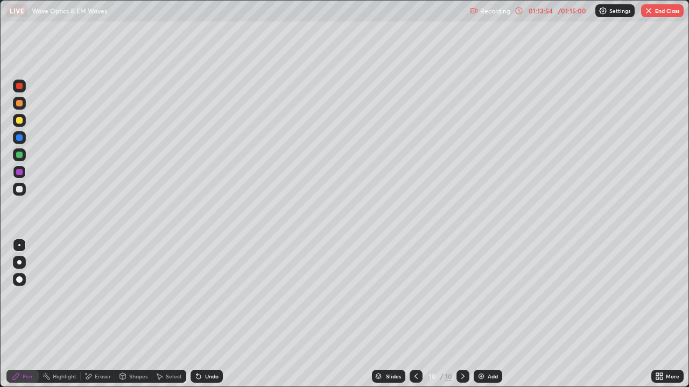
click at [656, 6] on button "End Class" at bounding box center [662, 10] width 43 height 13
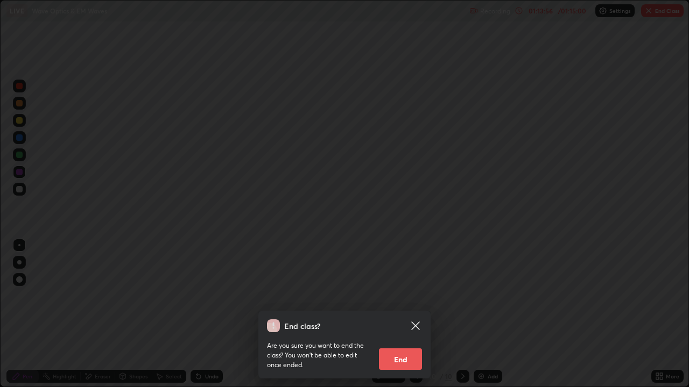
click at [394, 300] on div "End class? Are you sure you want to end the class? You won’t be able to edit on…" at bounding box center [344, 193] width 689 height 387
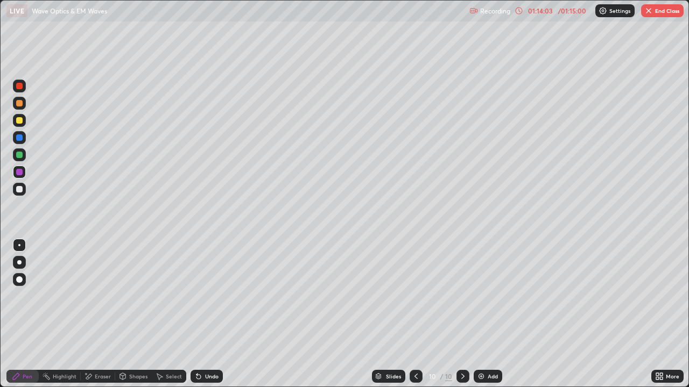
click at [205, 314] on div "Undo" at bounding box center [211, 376] width 13 height 5
click at [204, 314] on div "Undo" at bounding box center [206, 376] width 32 height 13
click at [199, 314] on div "Undo" at bounding box center [206, 376] width 32 height 13
click at [653, 11] on button "End Class" at bounding box center [662, 10] width 43 height 13
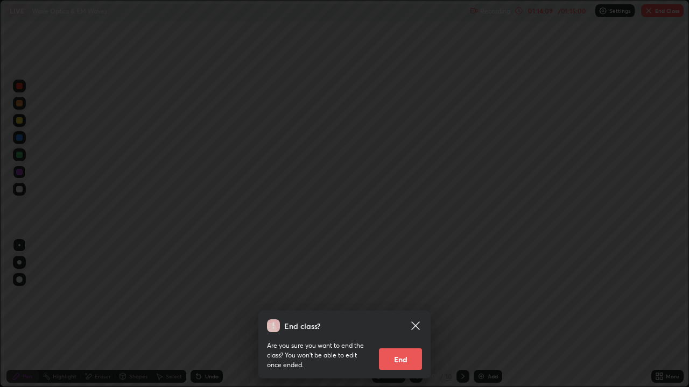
click at [415, 314] on icon at bounding box center [415, 326] width 13 height 13
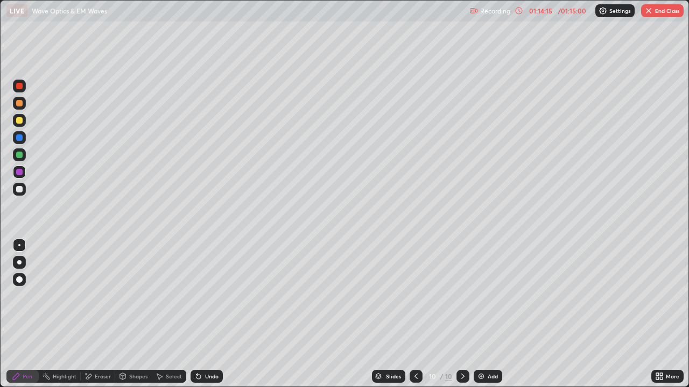
click at [653, 11] on button "End Class" at bounding box center [662, 10] width 43 height 13
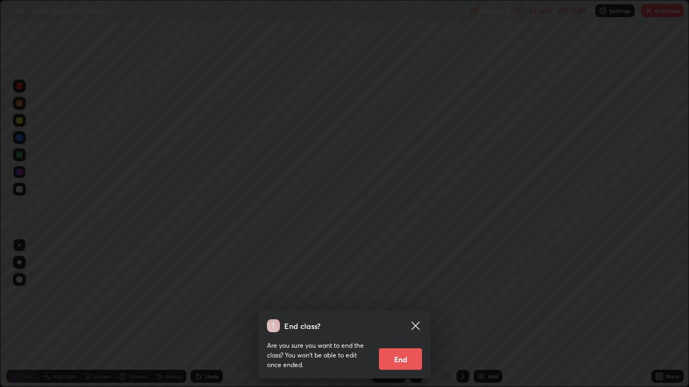
click at [412, 314] on button "End" at bounding box center [400, 360] width 43 height 22
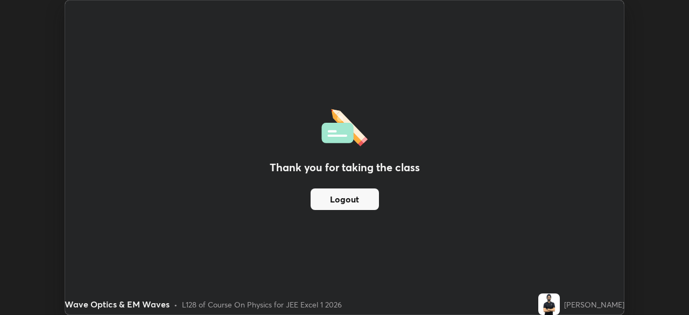
scroll to position [53497, 53123]
